Goal: Find specific page/section

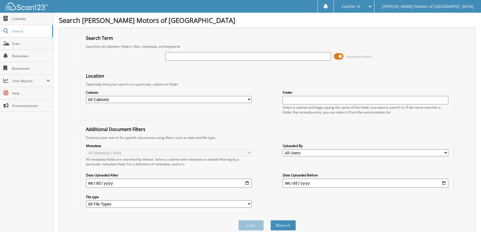
click at [208, 56] on input "text" at bounding box center [248, 56] width 166 height 8
type input "L"
type input "WALLACE"
click at [270, 220] on button "Search" at bounding box center [282, 225] width 25 height 10
drag, startPoint x: 204, startPoint y: 57, endPoint x: 40, endPoint y: 52, distance: 164.3
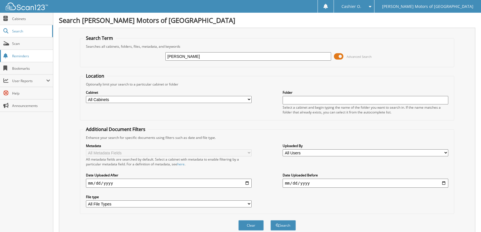
type input "[PERSON_NAME]"
click at [276, 223] on span "submit" at bounding box center [277, 224] width 3 height 3
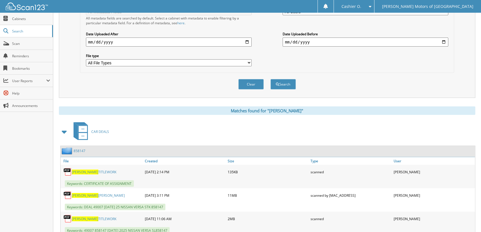
scroll to position [156, 0]
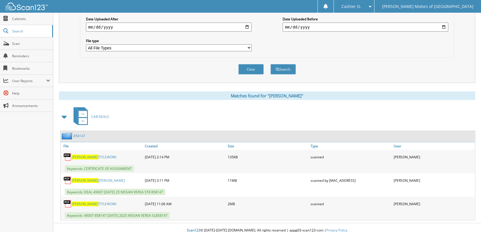
click at [90, 201] on link "[PERSON_NAME] TITLEWORK" at bounding box center [94, 203] width 45 height 5
click at [96, 154] on link "LAWLESS TITLEWORK" at bounding box center [94, 156] width 45 height 5
click at [92, 201] on link "LAWLESS TITLEWORK" at bounding box center [94, 203] width 45 height 5
click at [95, 154] on link "LAWLESS TITLEWORK" at bounding box center [94, 156] width 45 height 5
